Goal: Navigation & Orientation: Go to known website

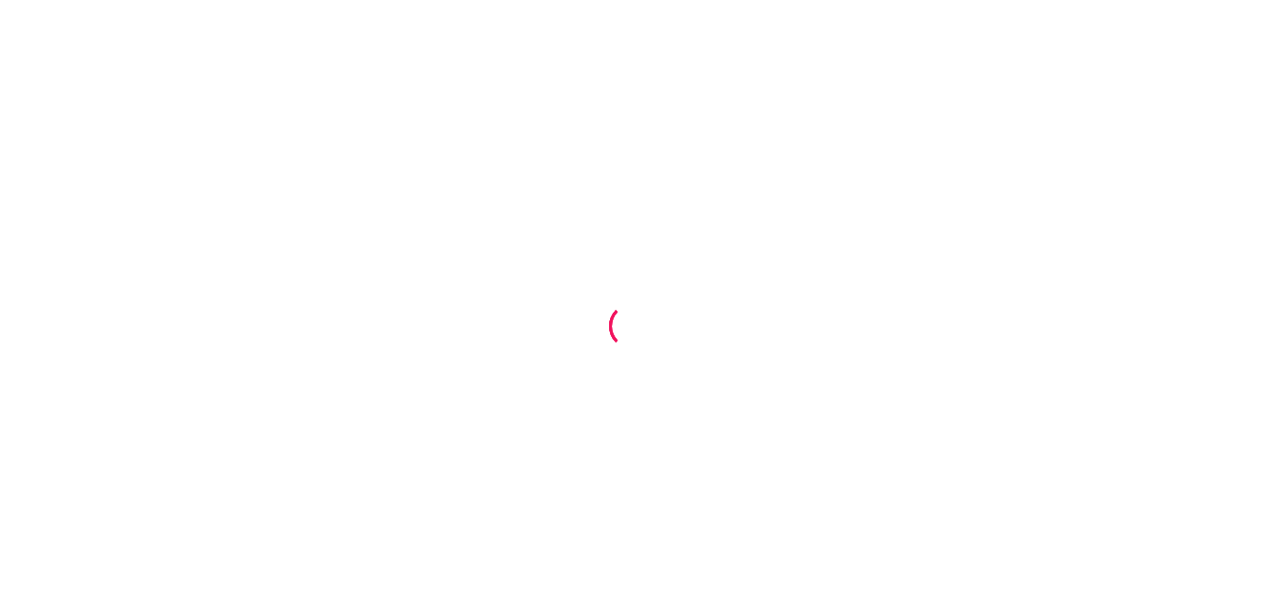
click at [728, 177] on div at bounding box center [639, 300] width 1278 height 600
click at [523, 182] on div at bounding box center [639, 300] width 1278 height 600
click at [200, 163] on div at bounding box center [639, 300] width 1278 height 600
